Goal: Check status: Check status

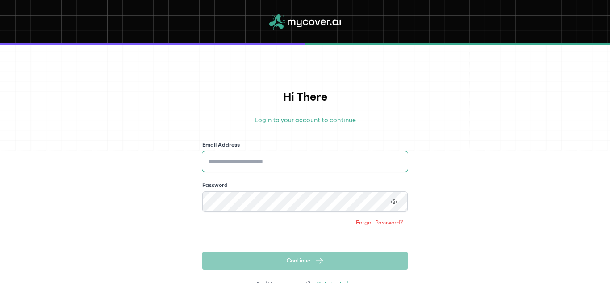
click at [326, 164] on input "Email Address" at bounding box center [304, 161] width 205 height 21
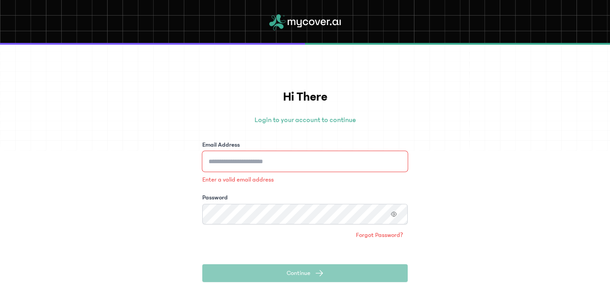
type input "**********"
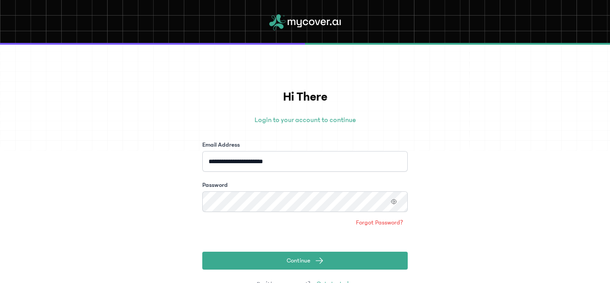
click at [280, 270] on div "**********" at bounding box center [304, 189] width 205 height 203
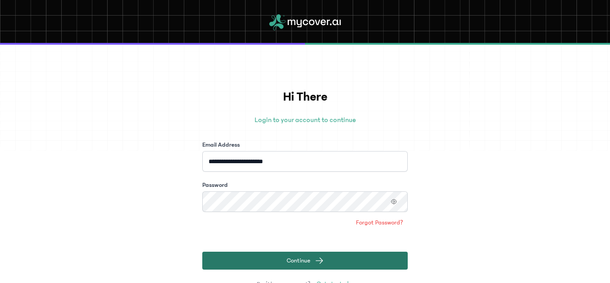
click at [292, 258] on span "Continue" at bounding box center [299, 260] width 24 height 9
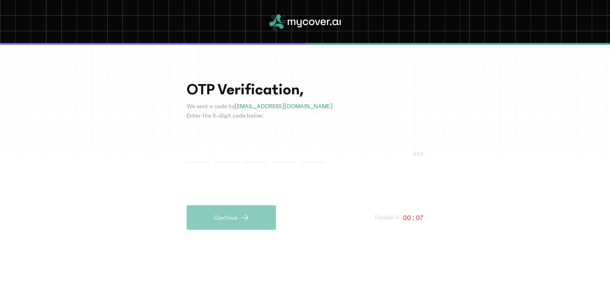
type input "*"
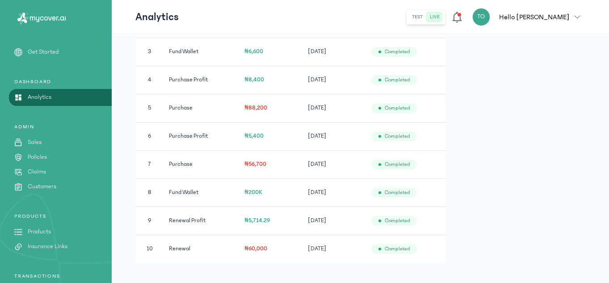
scroll to position [598, 0]
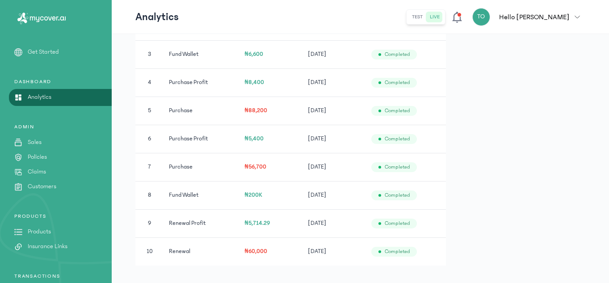
click at [51, 176] on div "ADMIN Sales Policies Claims Customers" at bounding box center [56, 157] width 112 height 68
click at [37, 170] on p "Claims" at bounding box center [37, 171] width 18 height 9
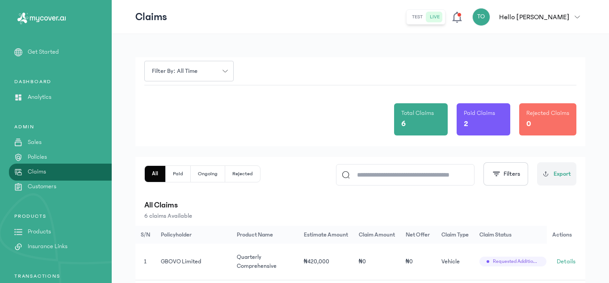
click at [286, 219] on p "6 claims Available" at bounding box center [360, 215] width 432 height 9
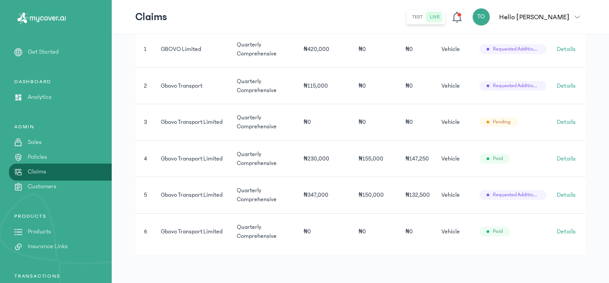
scroll to position [214, 0]
click at [569, 82] on span "Details" at bounding box center [565, 85] width 19 height 9
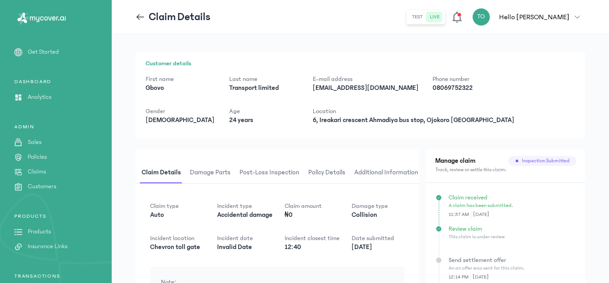
click at [450, 183] on div "Claim received A claim has been submitted. 11:37 AM [DATE] Review claim This cl…" at bounding box center [505, 273] width 159 height 180
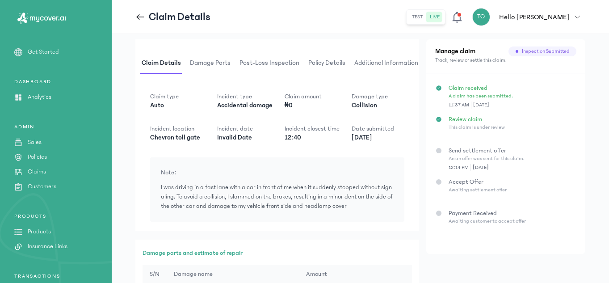
scroll to position [107, 0]
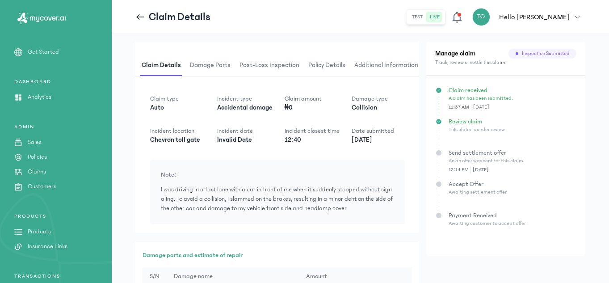
click at [137, 21] on icon at bounding box center [140, 17] width 10 height 10
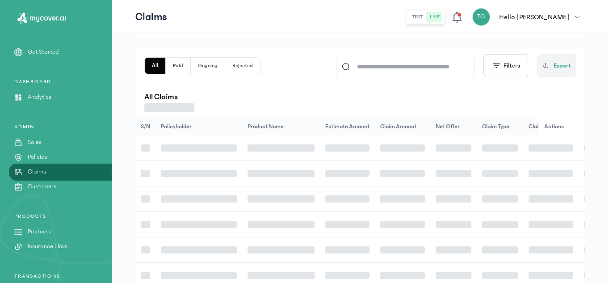
scroll to position [214, 0]
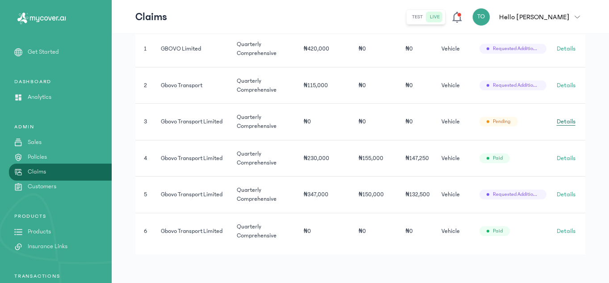
click at [563, 117] on span "Details" at bounding box center [565, 121] width 19 height 9
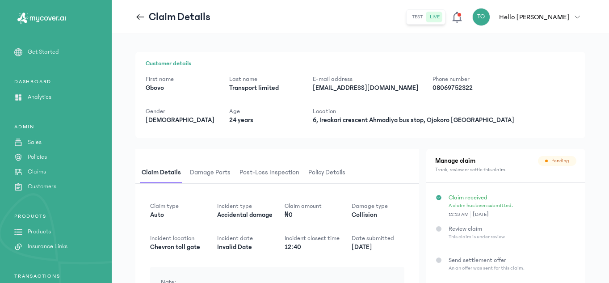
click at [395, 159] on div "Claim details Damage parts Post-loss inspection Policy details" at bounding box center [277, 166] width 284 height 35
click at [138, 15] on icon at bounding box center [140, 17] width 10 height 10
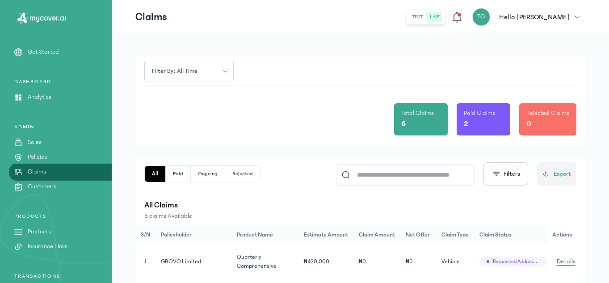
click at [574, 258] on span "Details" at bounding box center [565, 261] width 19 height 9
